Goal: Task Accomplishment & Management: Use online tool/utility

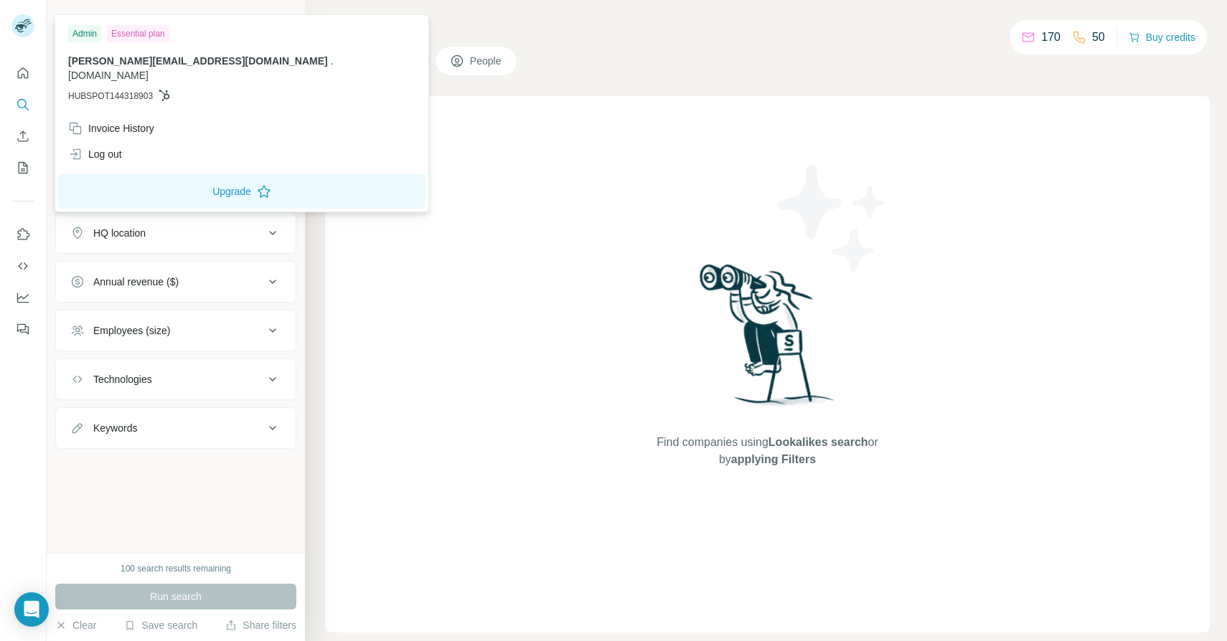
click at [24, 27] on img at bounding box center [22, 25] width 23 height 23
click at [28, 77] on icon "Quick start" at bounding box center [23, 73] width 14 height 14
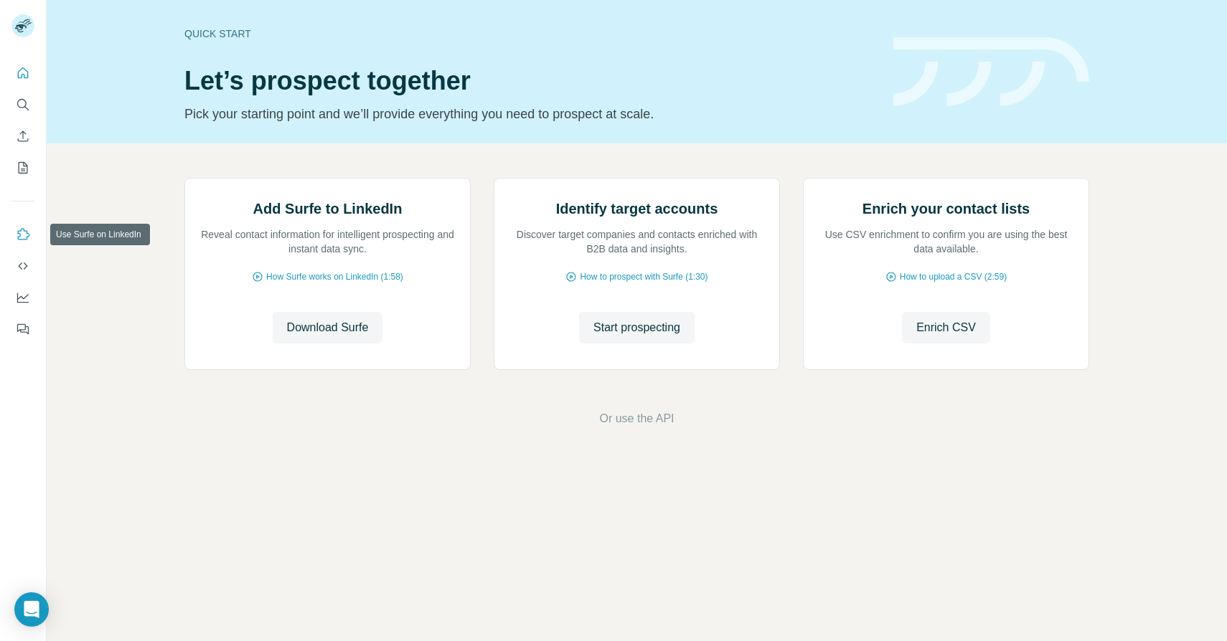
click at [14, 238] on button "Use Surfe on LinkedIn" at bounding box center [22, 235] width 23 height 26
